Goal: Information Seeking & Learning: Learn about a topic

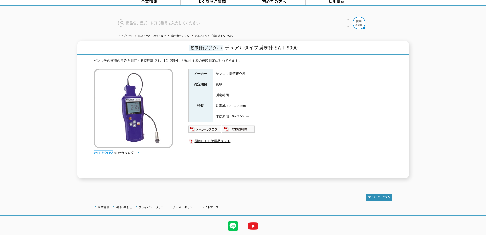
scroll to position [40, 0]
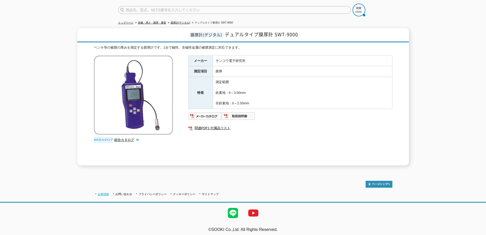
click at [102, 192] on link "企業情報" at bounding box center [103, 193] width 11 height 3
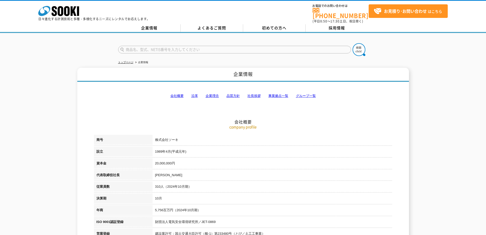
click at [193, 94] on link "沿革" at bounding box center [194, 96] width 7 height 4
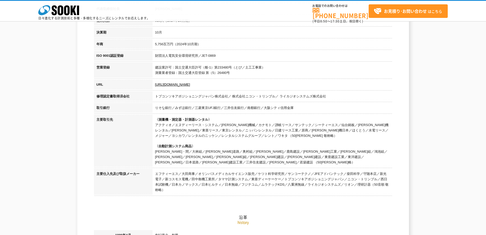
scroll to position [141, 0]
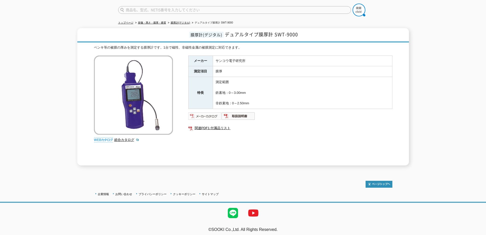
click at [204, 113] on img at bounding box center [204, 116] width 33 height 8
